Goal: Find specific page/section: Find specific page/section

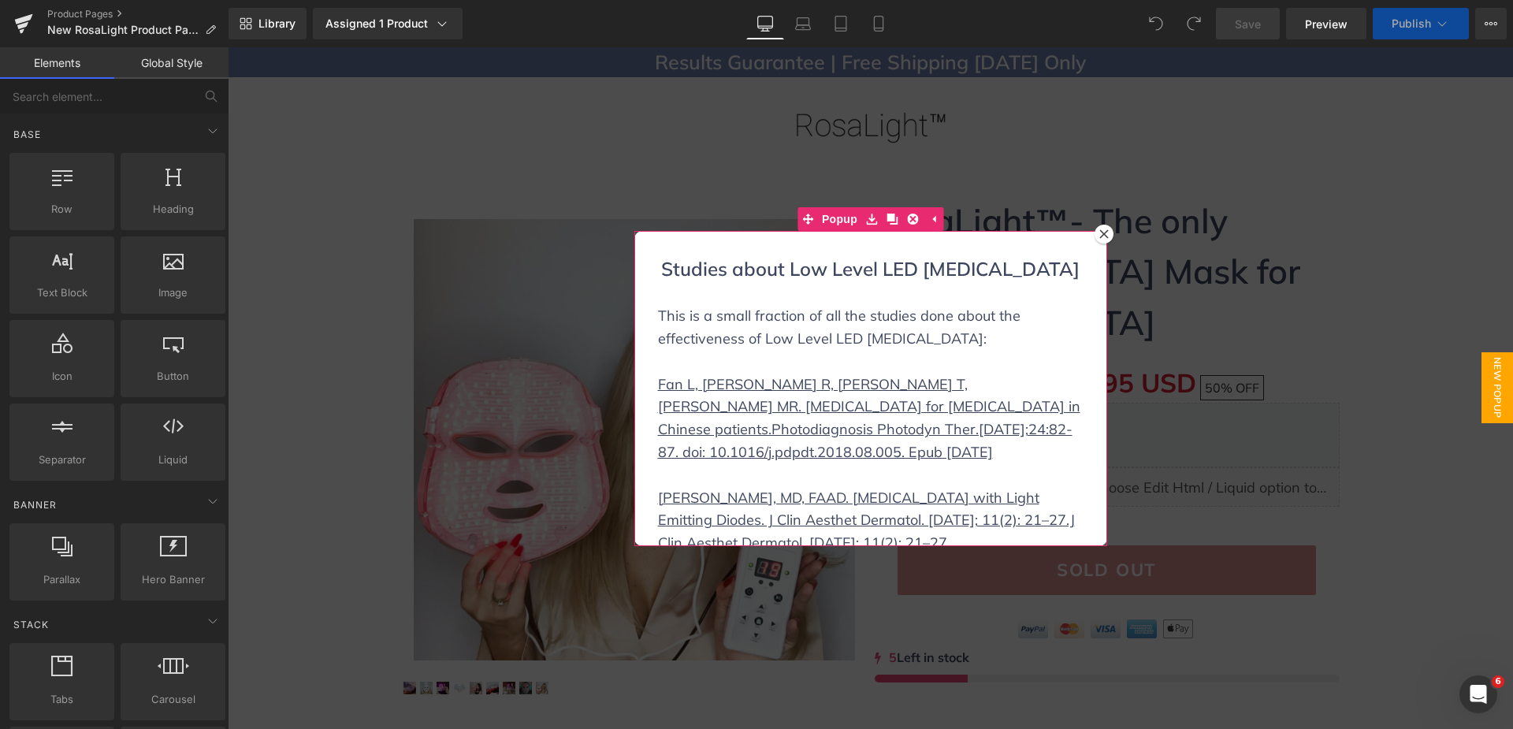
click at [1102, 235] on icon at bounding box center [1103, 233] width 9 height 9
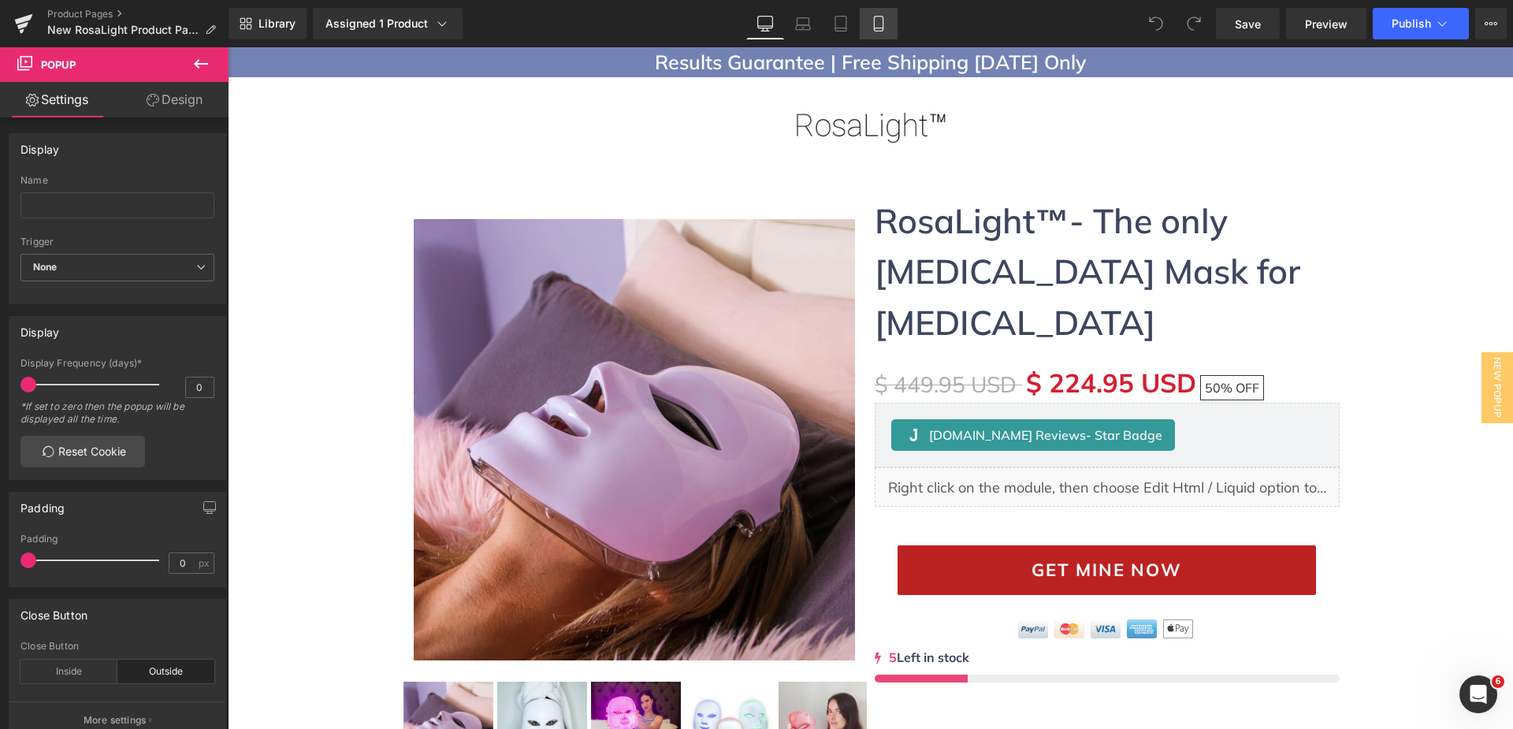
click at [876, 21] on icon at bounding box center [879, 24] width 16 height 16
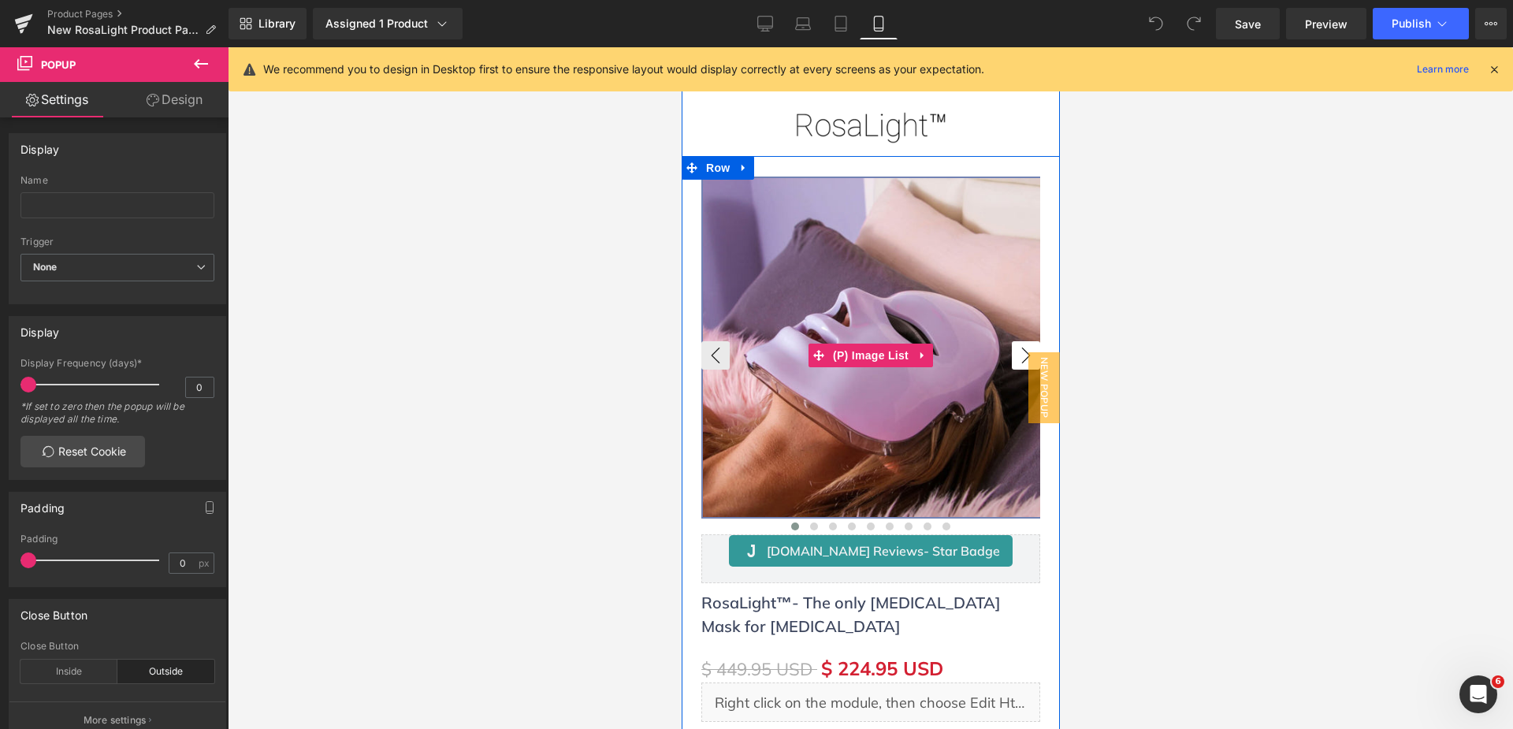
click at [1020, 344] on button "›" at bounding box center [1025, 355] width 28 height 28
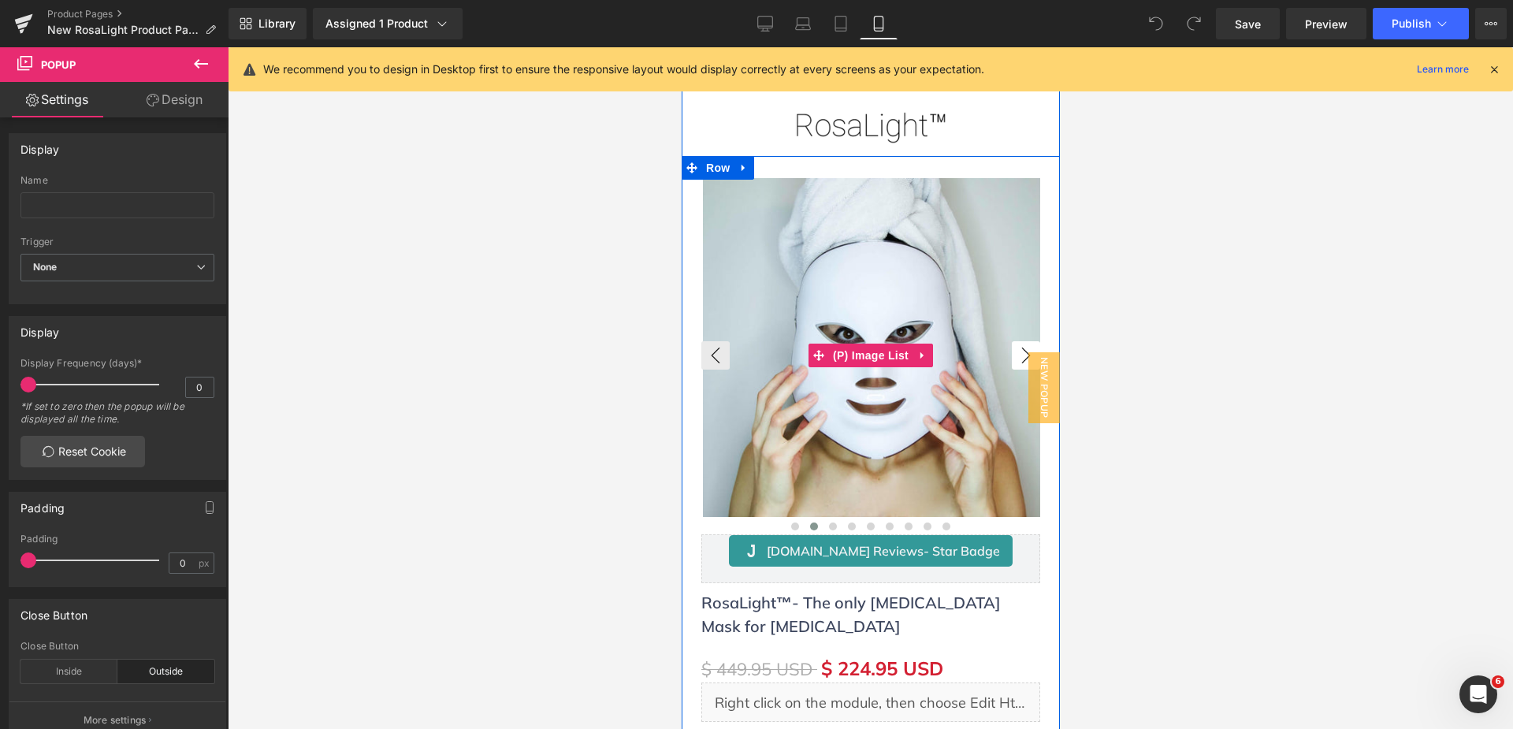
click at [1020, 344] on button "›" at bounding box center [1025, 355] width 28 height 28
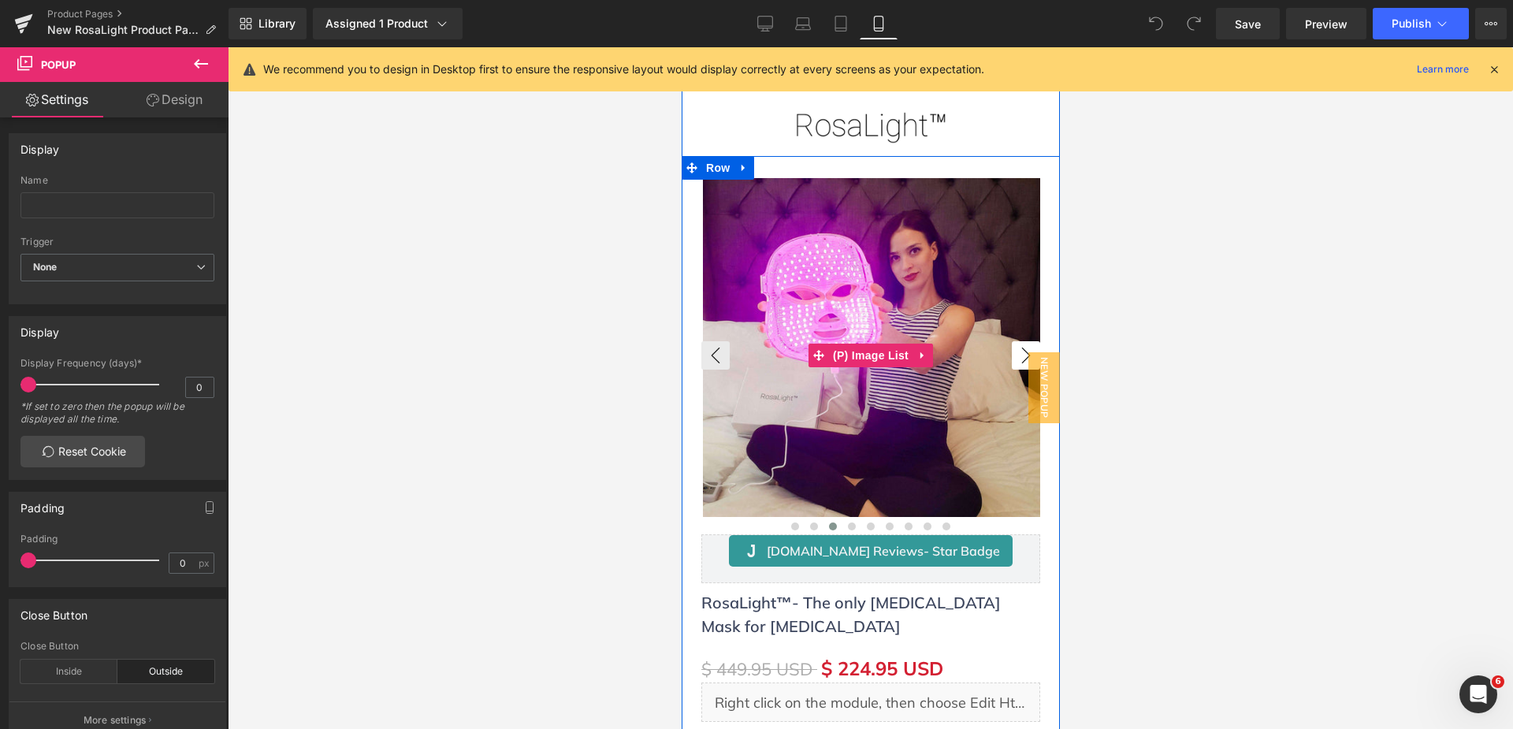
click at [1020, 344] on button "›" at bounding box center [1025, 355] width 28 height 28
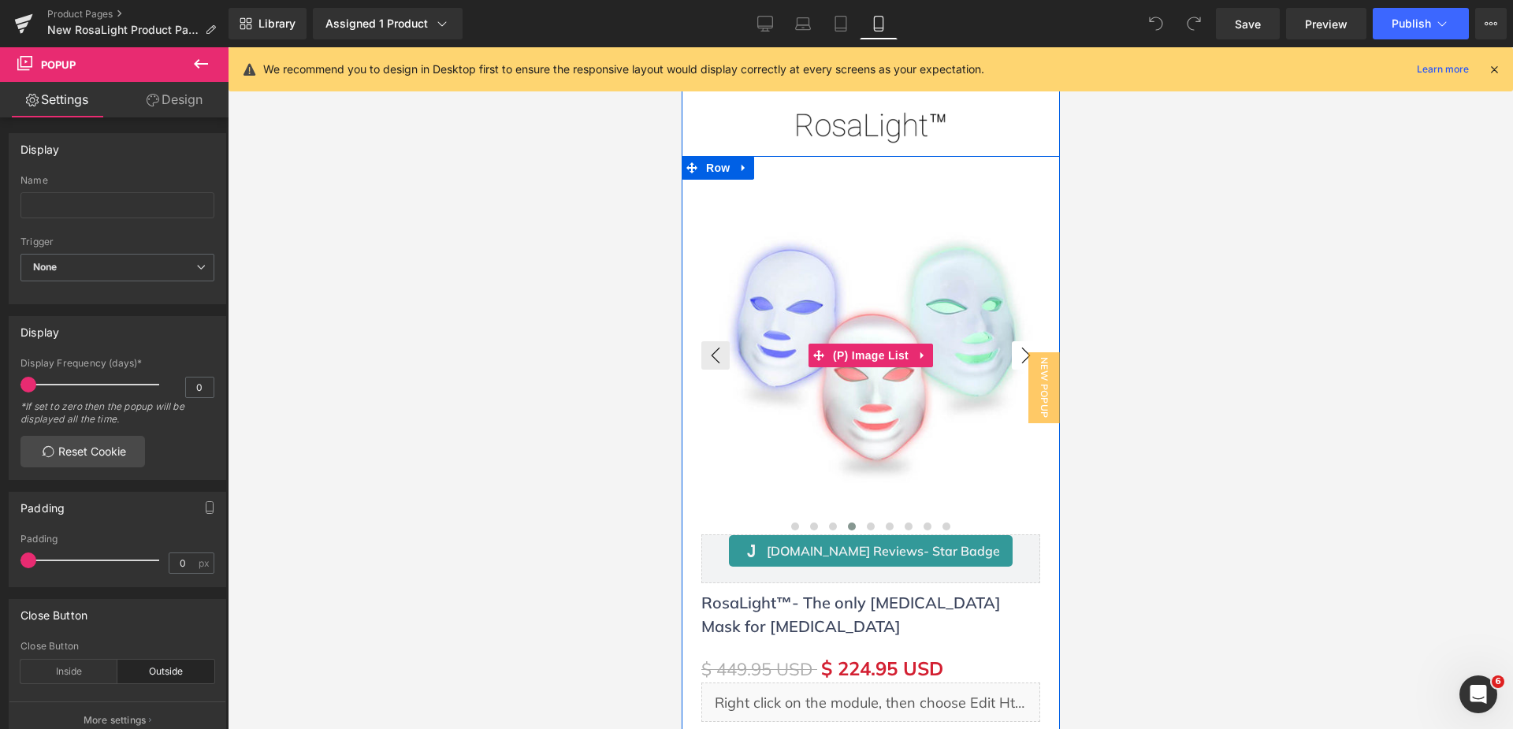
click at [1020, 344] on button "›" at bounding box center [1025, 355] width 28 height 28
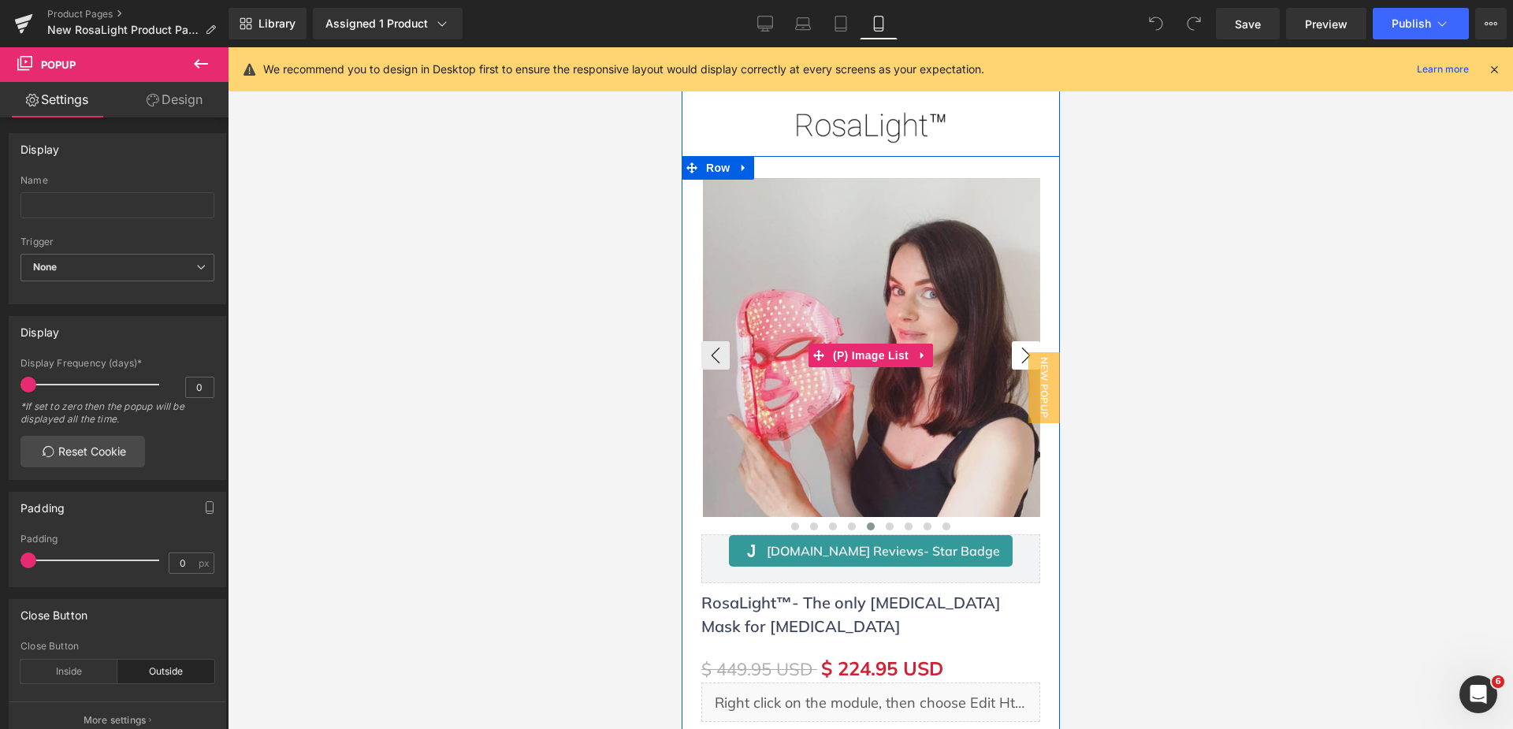
click at [1020, 344] on button "›" at bounding box center [1025, 355] width 28 height 28
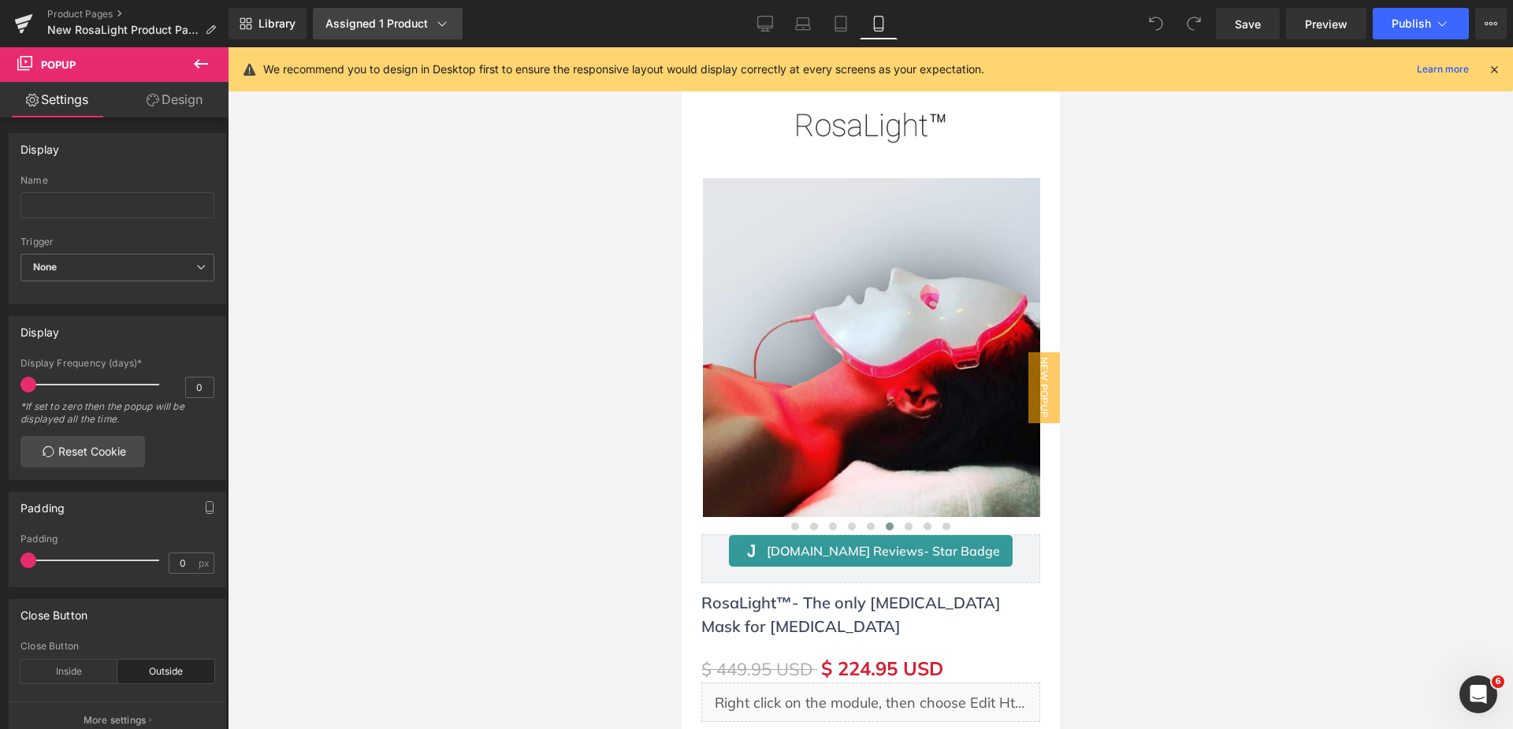
click at [437, 27] on icon at bounding box center [442, 24] width 16 height 16
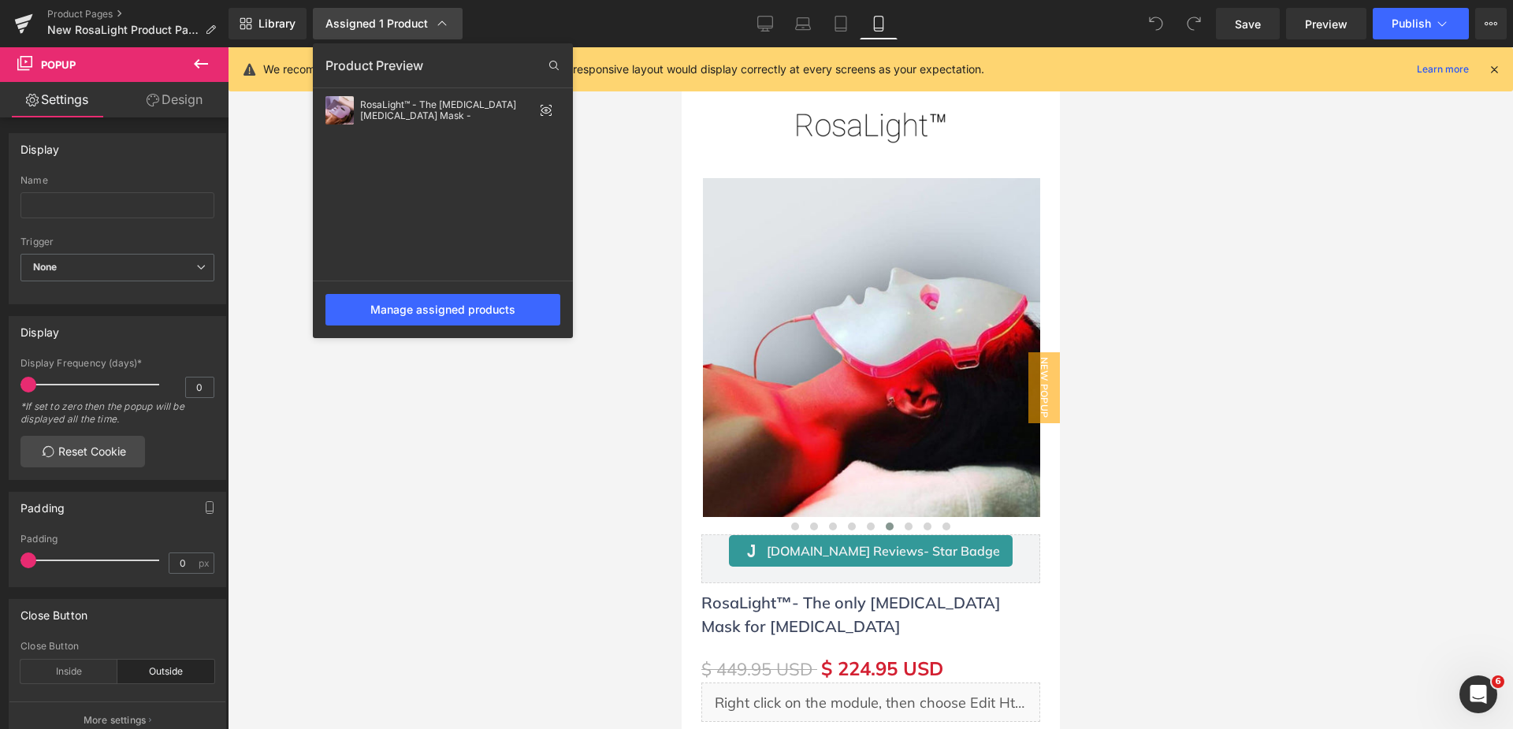
click at [437, 27] on icon at bounding box center [442, 24] width 16 height 16
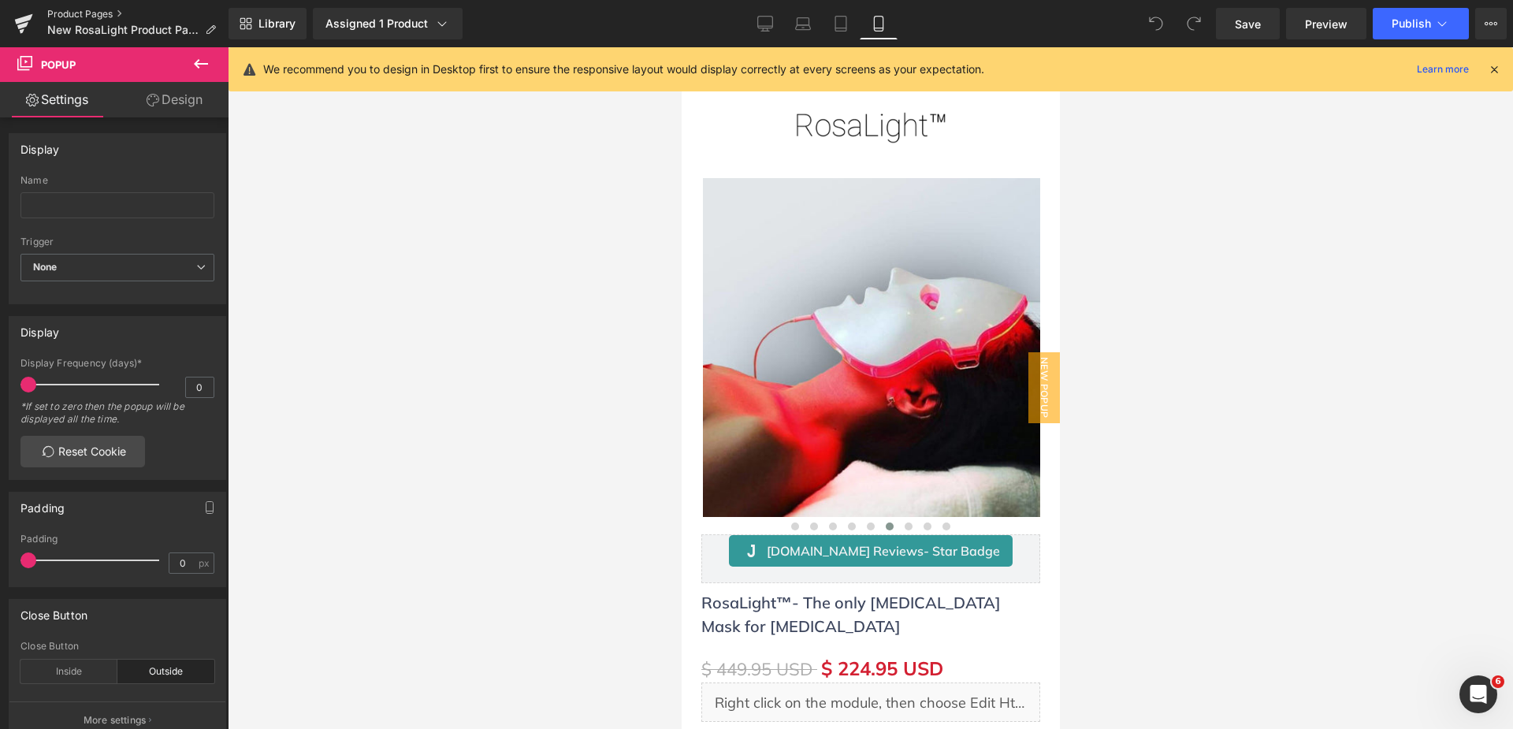
click at [70, 17] on link "Product Pages" at bounding box center [137, 14] width 181 height 13
